Goal: Browse casually: Explore the website without a specific task or goal

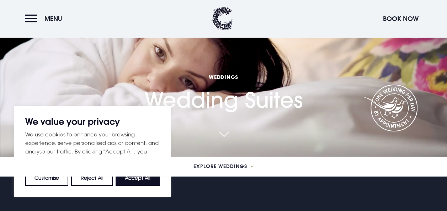
scroll to position [55, 0]
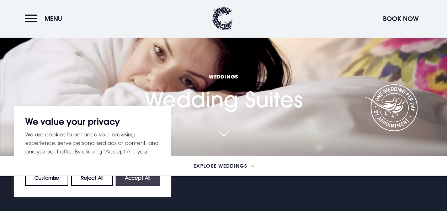
click at [141, 178] on button "Accept All" at bounding box center [138, 178] width 44 height 16
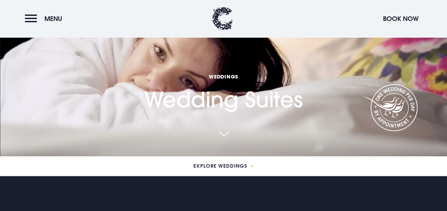
checkbox input "true"
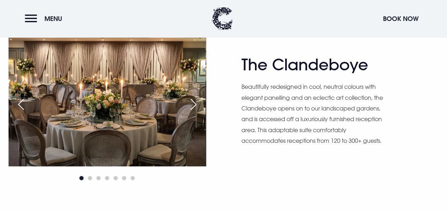
scroll to position [370, 0]
click at [191, 105] on div "Next slide" at bounding box center [194, 104] width 18 height 16
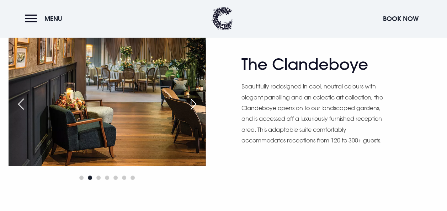
click at [191, 105] on div "Next slide" at bounding box center [194, 104] width 18 height 16
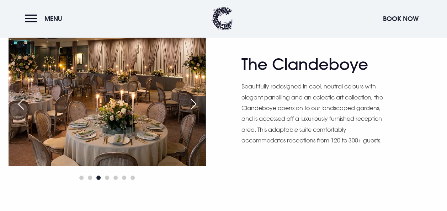
click at [191, 105] on div "Next slide" at bounding box center [194, 104] width 18 height 16
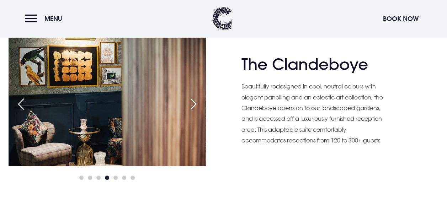
scroll to position [370, 0]
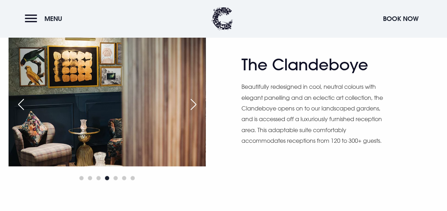
click at [191, 105] on div "Next slide" at bounding box center [194, 105] width 18 height 16
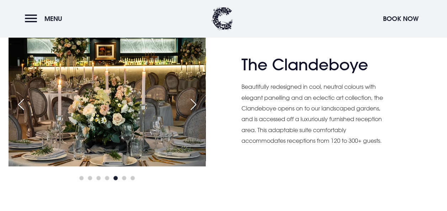
click at [191, 105] on div "Next slide" at bounding box center [194, 105] width 18 height 16
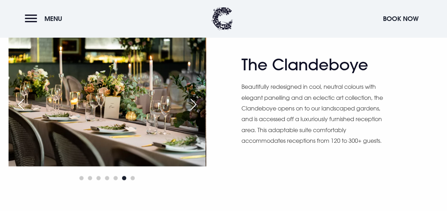
click at [191, 105] on div "Next slide" at bounding box center [194, 105] width 18 height 16
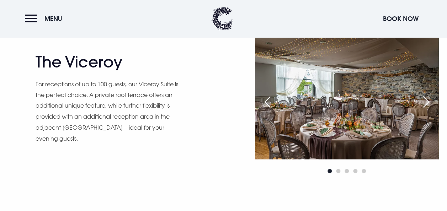
scroll to position [551, 0]
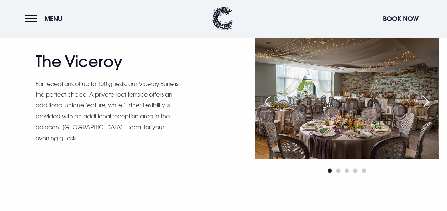
click at [423, 101] on div "Next slide" at bounding box center [426, 102] width 18 height 16
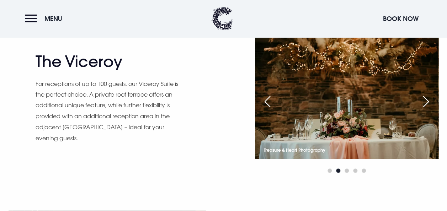
click at [423, 101] on div "Next slide" at bounding box center [426, 102] width 18 height 16
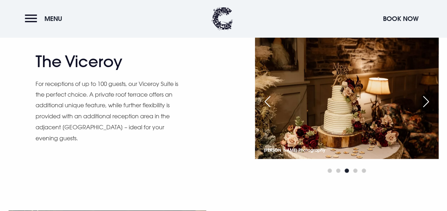
click at [423, 101] on div "Next slide" at bounding box center [426, 102] width 18 height 16
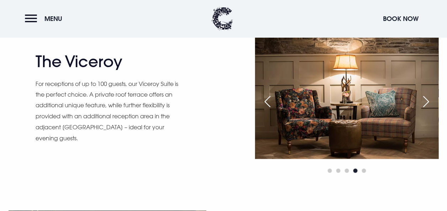
click at [423, 101] on div "Next slide" at bounding box center [426, 102] width 18 height 16
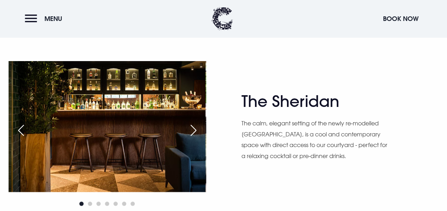
scroll to position [703, 0]
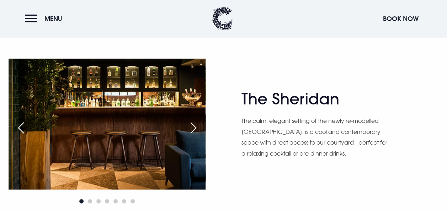
click at [194, 125] on div "Next slide" at bounding box center [194, 128] width 18 height 16
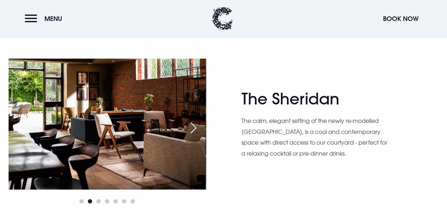
click at [194, 125] on div "Next slide" at bounding box center [194, 128] width 18 height 16
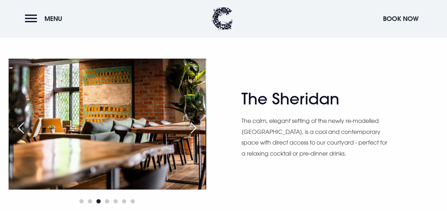
click at [194, 125] on div "Next slide" at bounding box center [194, 128] width 18 height 16
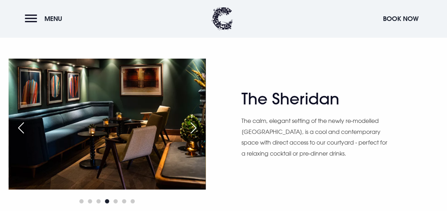
click at [194, 125] on div "Next slide" at bounding box center [194, 128] width 18 height 16
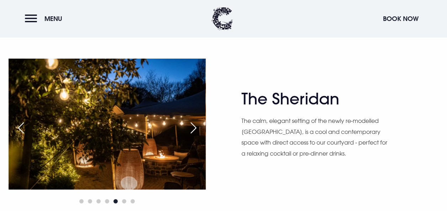
click at [194, 125] on div "Next slide" at bounding box center [194, 128] width 18 height 16
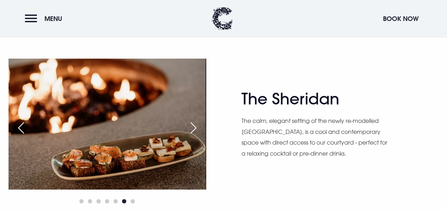
click at [194, 125] on div "Next slide" at bounding box center [194, 128] width 18 height 16
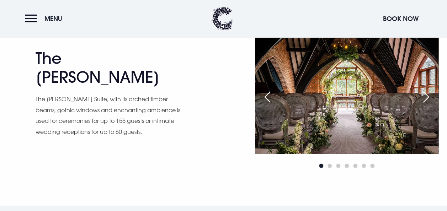
scroll to position [913, 0]
click at [424, 96] on div "Next slide" at bounding box center [426, 97] width 18 height 16
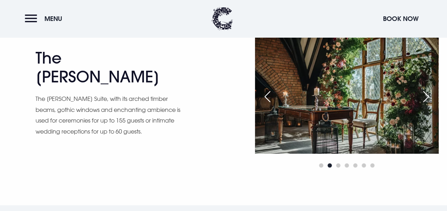
click at [424, 96] on div "Next slide" at bounding box center [426, 97] width 18 height 16
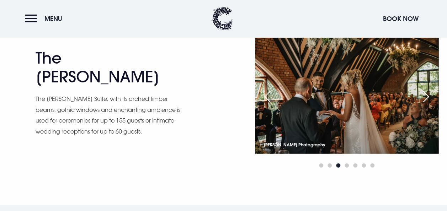
click at [424, 96] on div "Next slide" at bounding box center [426, 97] width 18 height 16
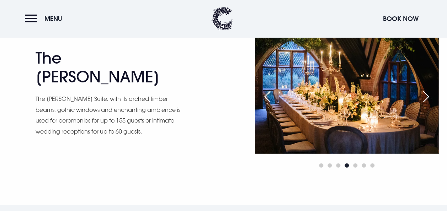
click at [424, 96] on div "Next slide" at bounding box center [426, 97] width 18 height 16
